Goal: Find specific page/section: Find specific page/section

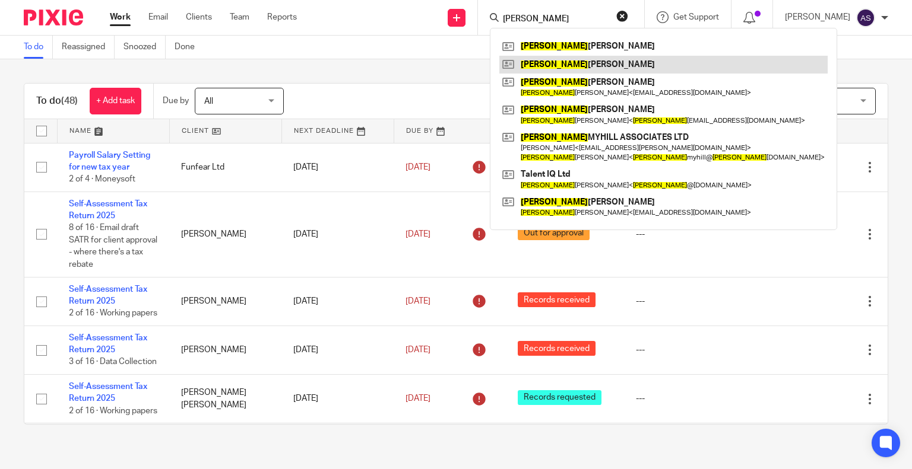
type input "tracy"
click at [575, 62] on link at bounding box center [663, 65] width 328 height 18
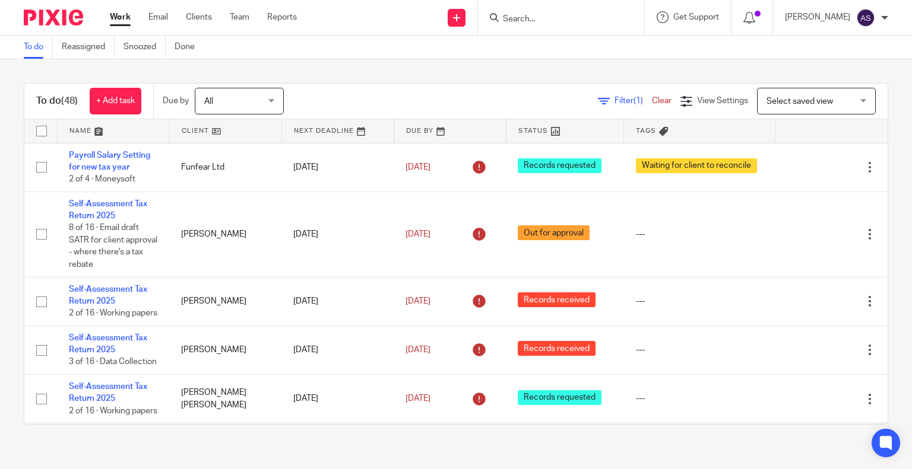
click at [527, 19] on input "Search" at bounding box center [555, 19] width 107 height 11
type input "gym"
click at [570, 50] on link at bounding box center [585, 50] width 173 height 27
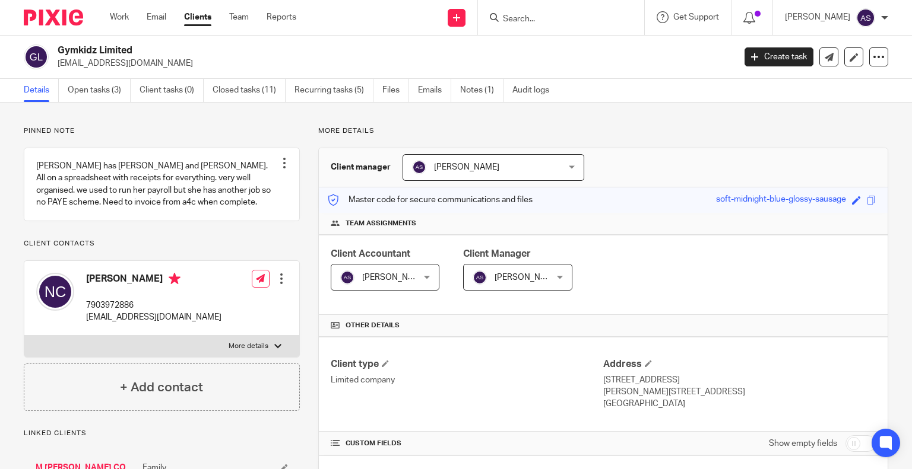
drag, startPoint x: 59, startPoint y: 50, endPoint x: 159, endPoint y: 54, distance: 99.8
click at [159, 54] on h2 "Gymkidz Limited" at bounding box center [325, 51] width 535 height 12
copy h2 "Gymkidz Limited"
click at [107, 52] on h2 "Gymkidz Limited" at bounding box center [325, 51] width 535 height 12
click at [529, 15] on input "Search" at bounding box center [555, 19] width 107 height 11
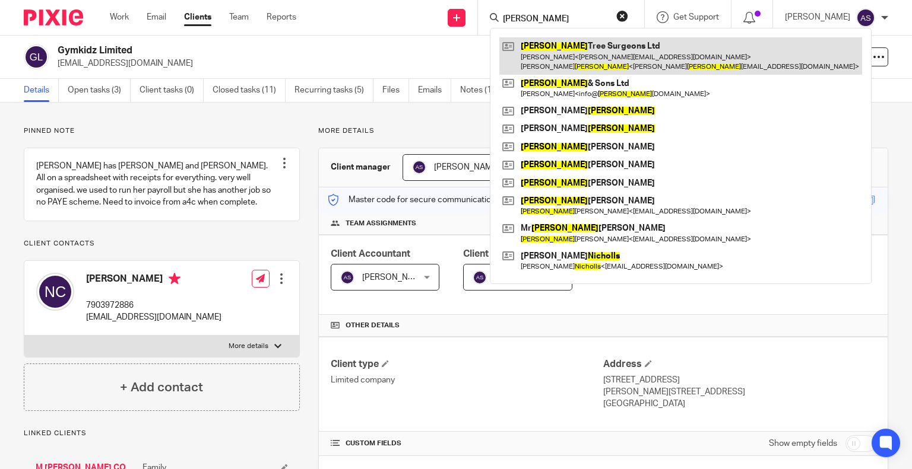
type input "nichols"
click at [616, 54] on link at bounding box center [680, 55] width 363 height 37
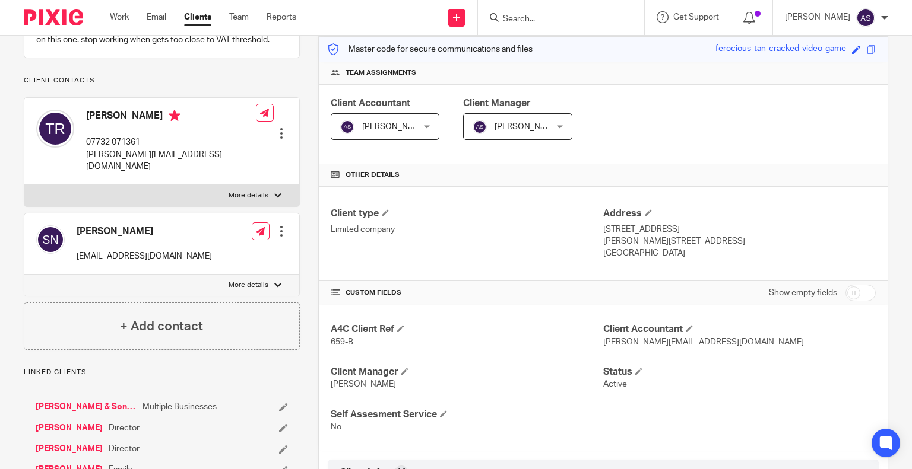
scroll to position [154, 0]
